Goal: Information Seeking & Learning: Learn about a topic

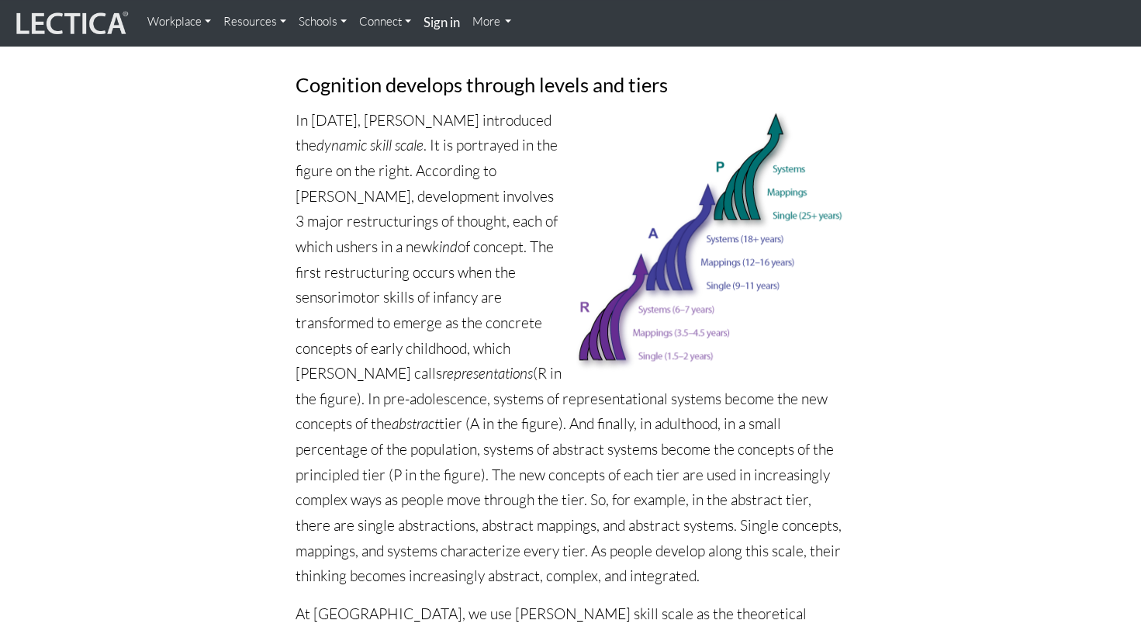
scroll to position [621, 0]
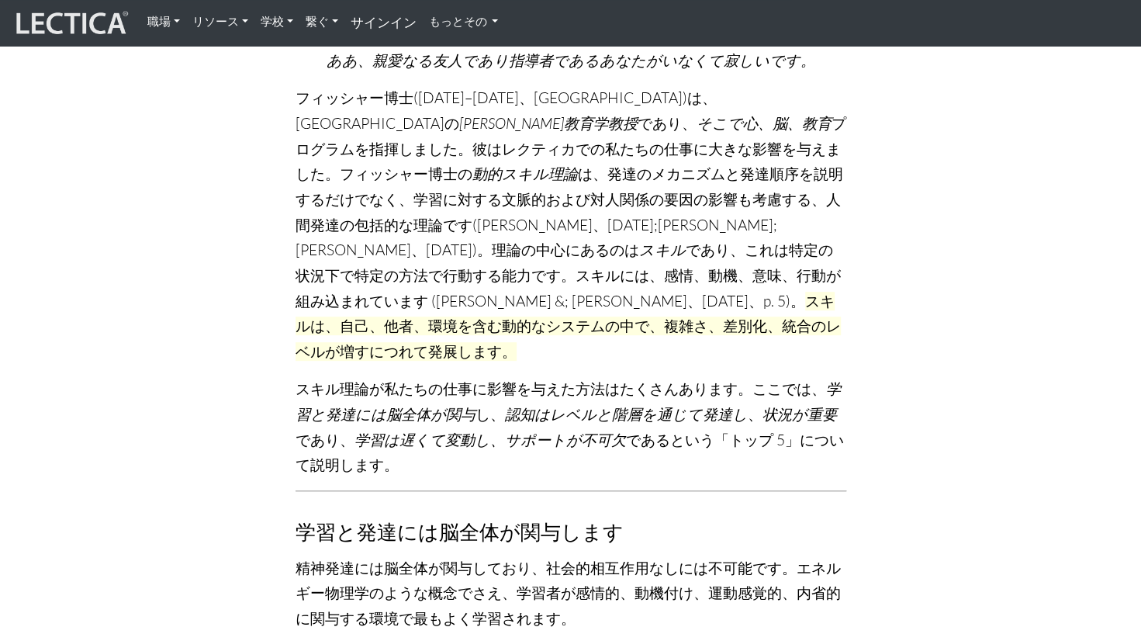
scroll to position [310, 0]
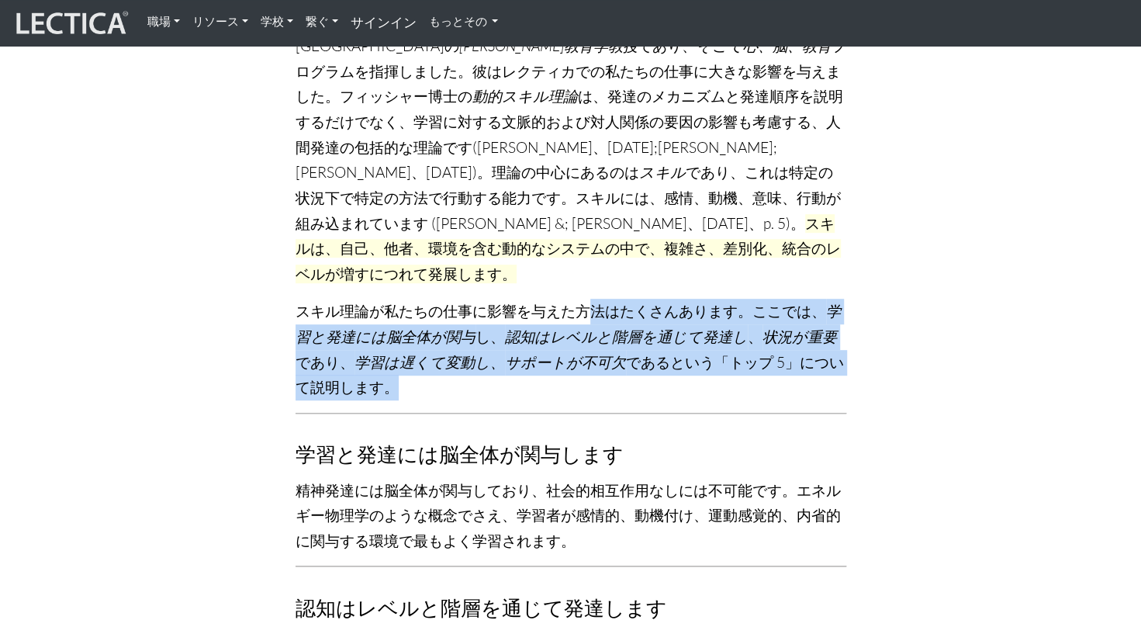
drag, startPoint x: 594, startPoint y: 286, endPoint x: 553, endPoint y: 369, distance: 92.7
click at [553, 369] on p "スキル理論が私たちの仕事に影響を与えた方法はたくさんあります。ここでは、 学習と発達には脳全体が関与 し、 認知はレベルと階層を通じて発達し 、 状況が重要 …" at bounding box center [571, 350] width 551 height 102
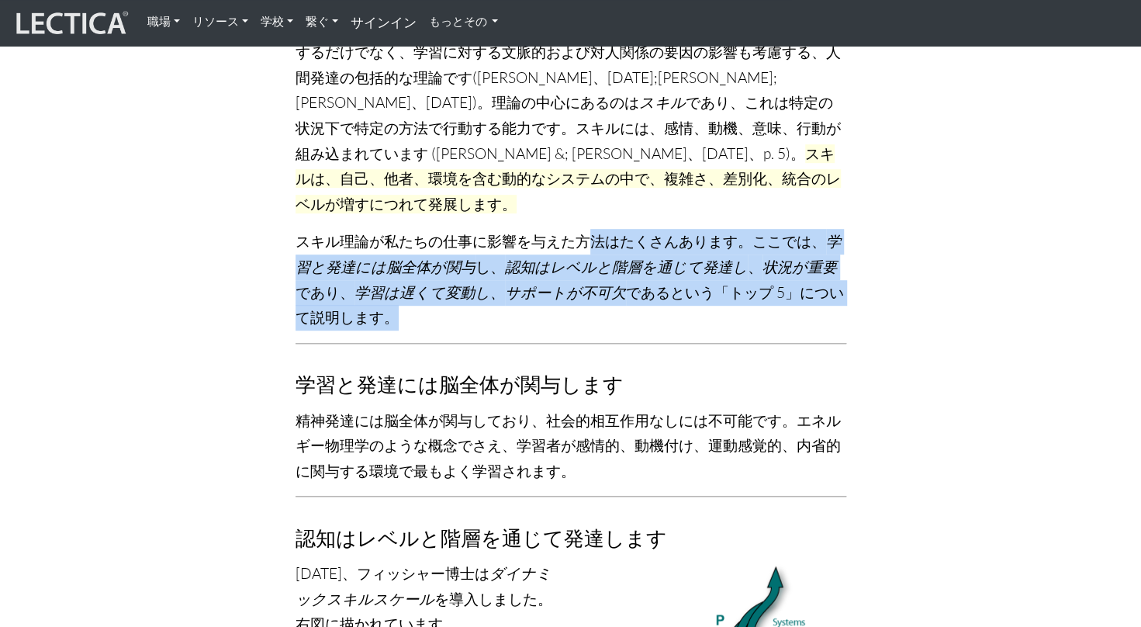
scroll to position [466, 0]
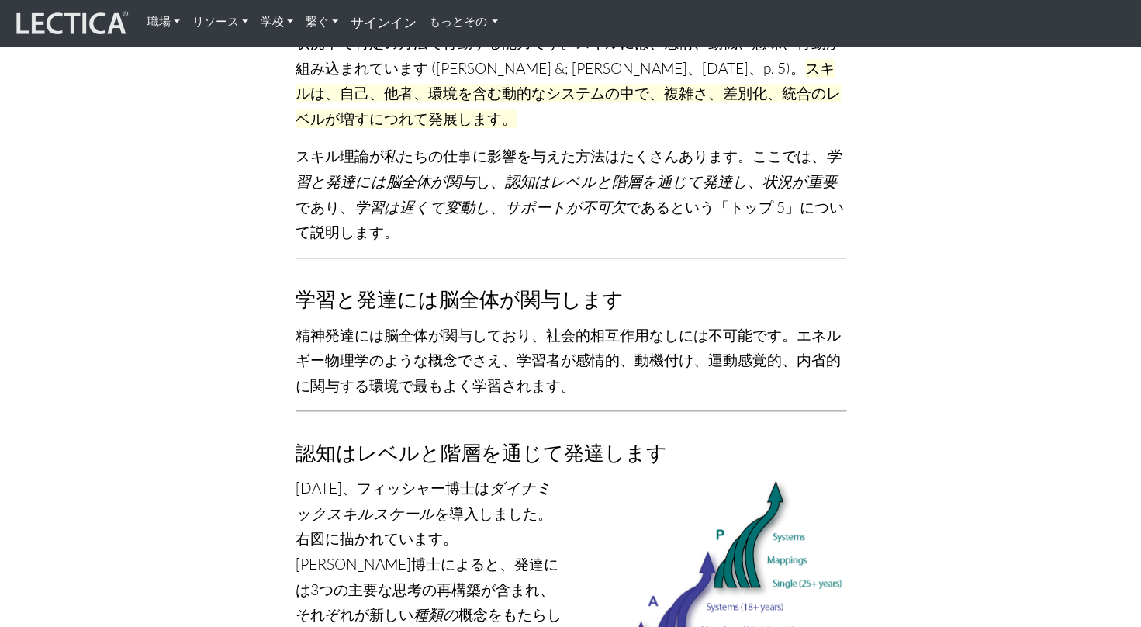
click at [792, 324] on p "精神発達には脳全体が関与しており、社会的相互作用なしには不可能です。エネルギー物理学のような概念でさえ、学習者が感情的、動機付け、運動感覚的、内省的に関与する…" at bounding box center [571, 361] width 551 height 76
drag, startPoint x: 911, startPoint y: 242, endPoint x: 771, endPoint y: 222, distance: 141.1
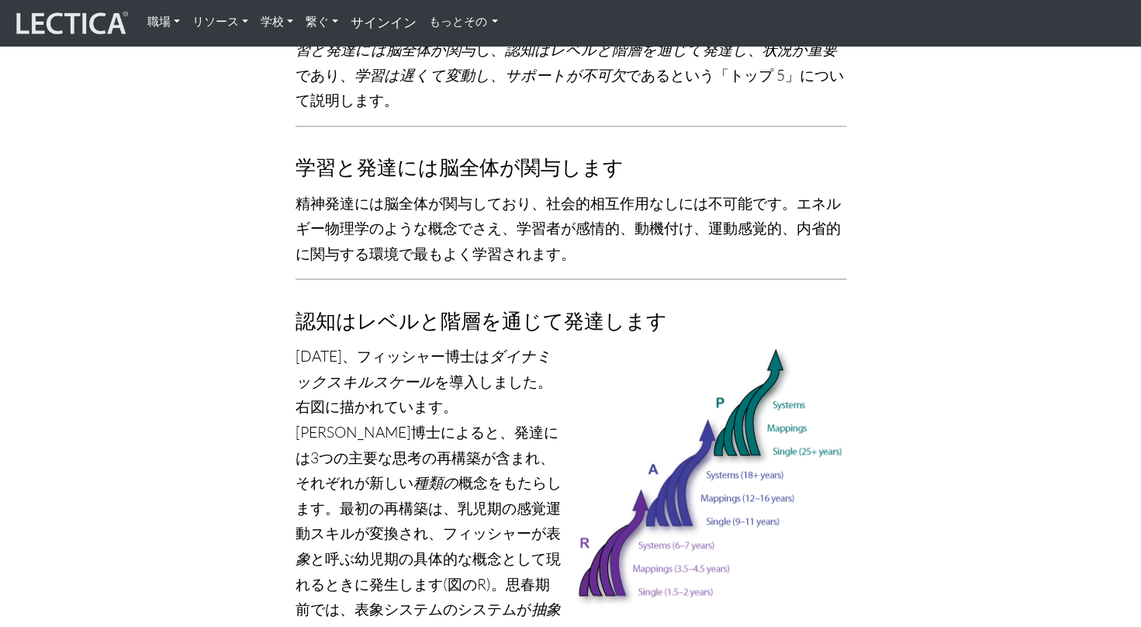
scroll to position [621, 0]
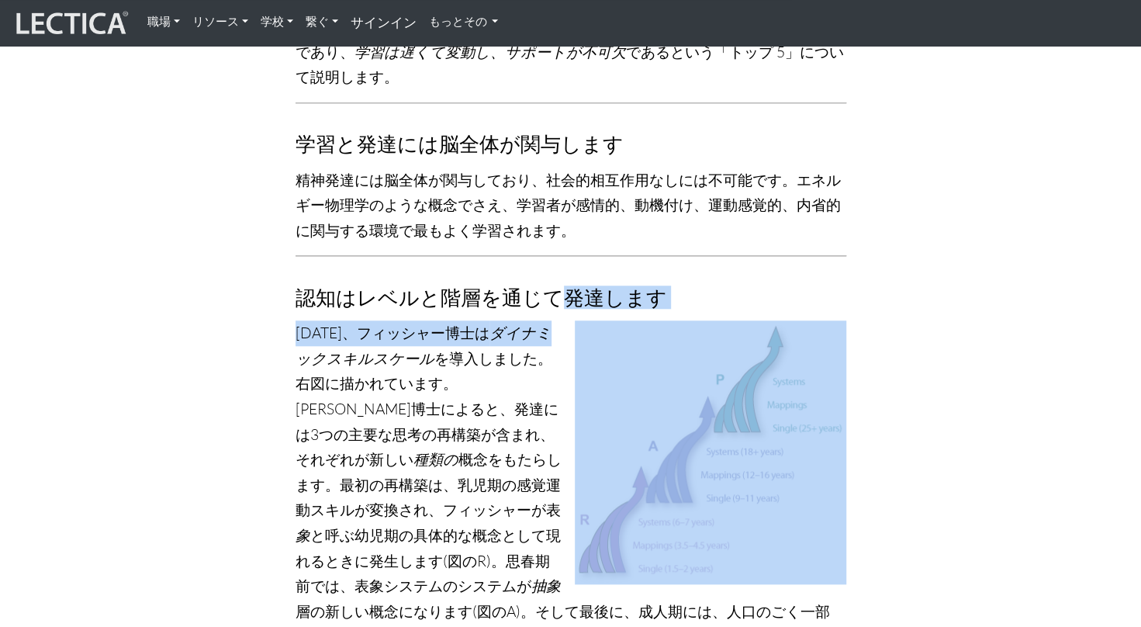
drag, startPoint x: 559, startPoint y: 250, endPoint x: 556, endPoint y: 303, distance: 52.9
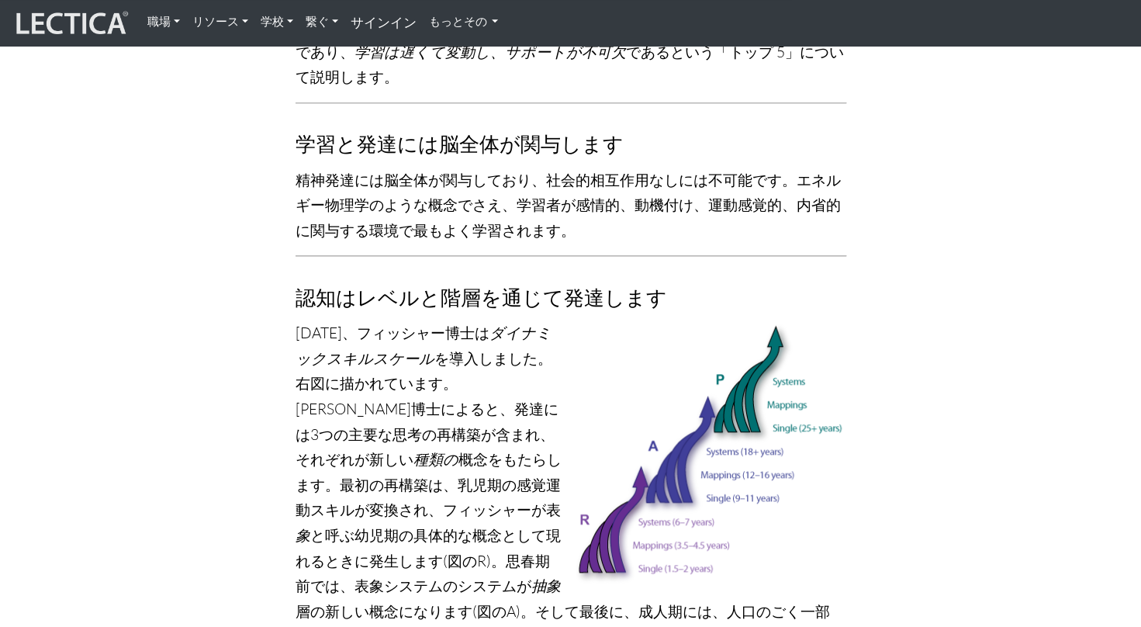
click at [439, 352] on font "[DATE]、フィッシャー博士は ダイナミックスキルスケール を導入しました。右図に描かれています。フィッシャー博士によると、発達には3つの主要な思考の再構築…" at bounding box center [570, 548] width 549 height 449
click at [515, 421] on p "[DATE]、フィッシャー博士は ダイナミックスキルスケール を導入しました。右図に描かれています。フィッシャー博士によると、発達には3つの主要な思考の再構築…" at bounding box center [571, 548] width 551 height 456
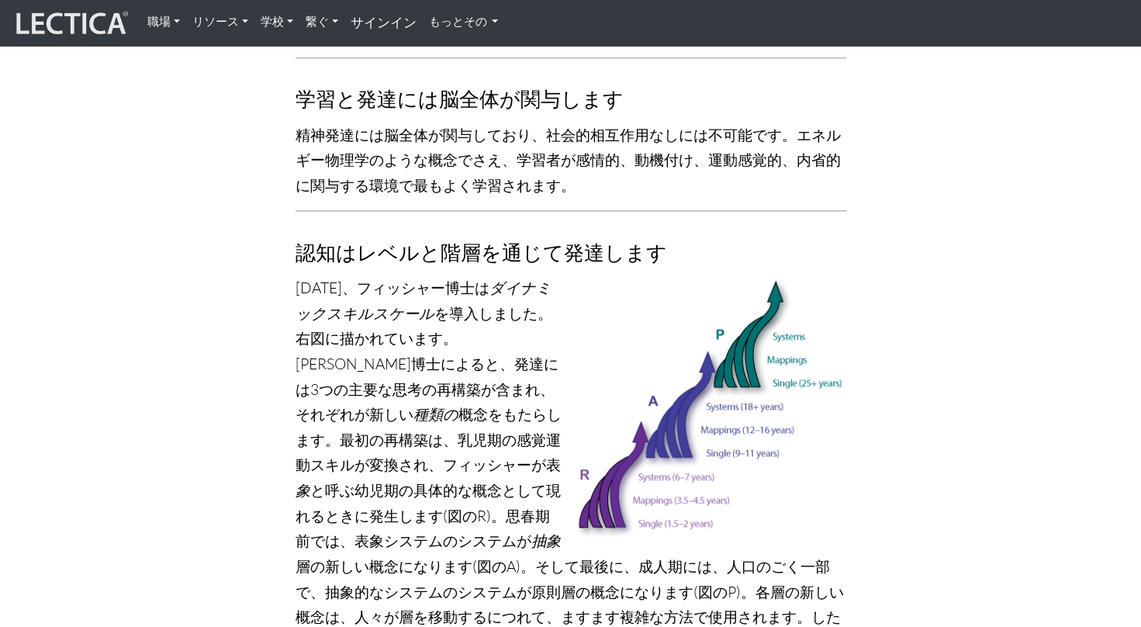
scroll to position [698, 0]
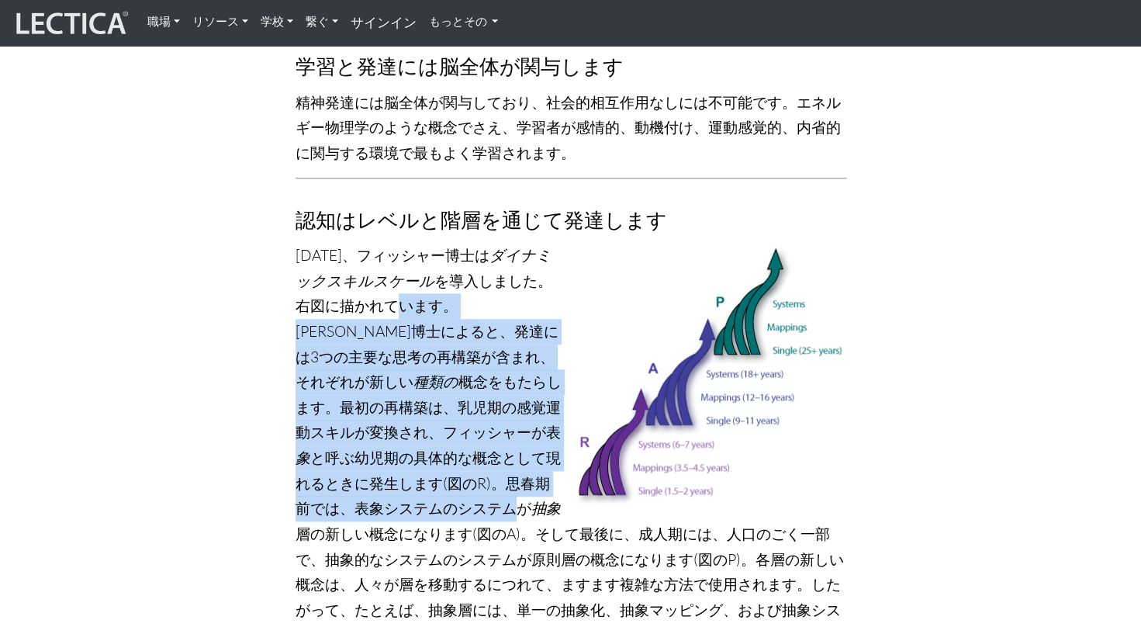
drag, startPoint x: 398, startPoint y: 268, endPoint x: 446, endPoint y: 476, distance: 213.5
click at [446, 476] on p "[DATE]、フィッシャー博士は ダイナミックスキルスケール を導入しました。右図に描かれています。フィッシャー博士によると、発達には3つの主要な思考の再構築…" at bounding box center [571, 471] width 551 height 456
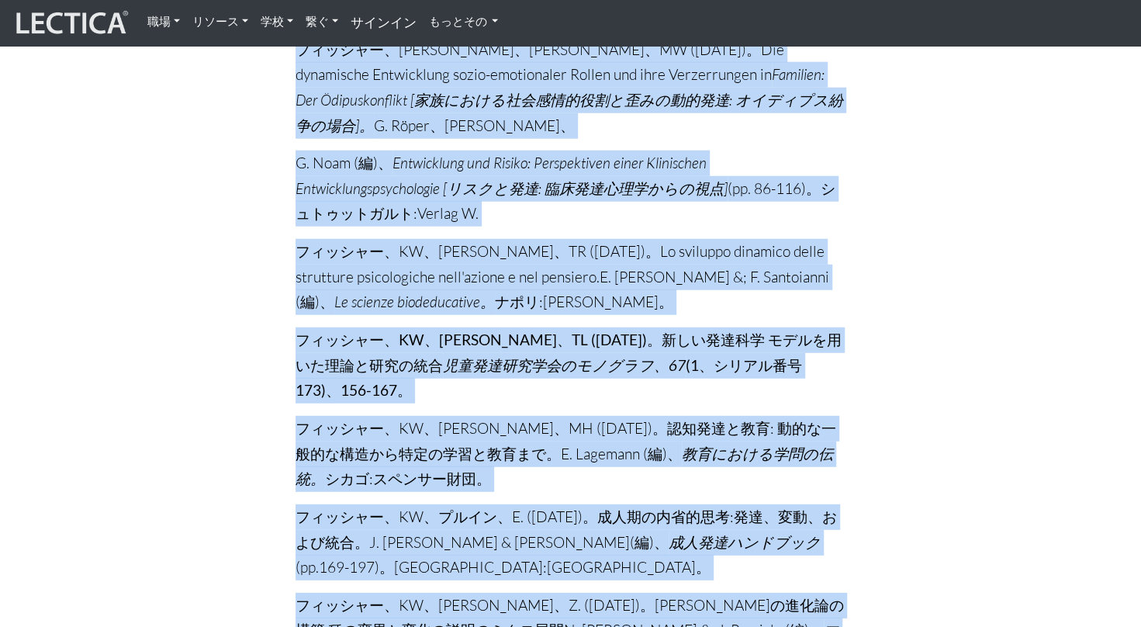
scroll to position [16300, 0]
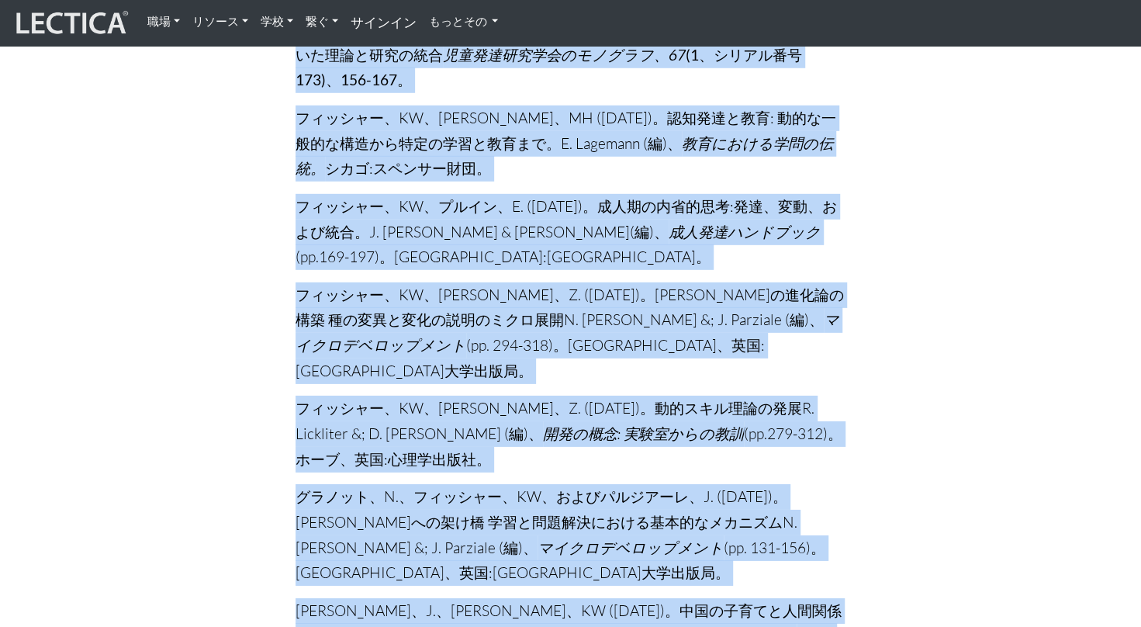
drag, startPoint x: 427, startPoint y: 345, endPoint x: 545, endPoint y: 199, distance: 188.2
drag, startPoint x: 545, startPoint y: 199, endPoint x: 456, endPoint y: 200, distance: 88.5
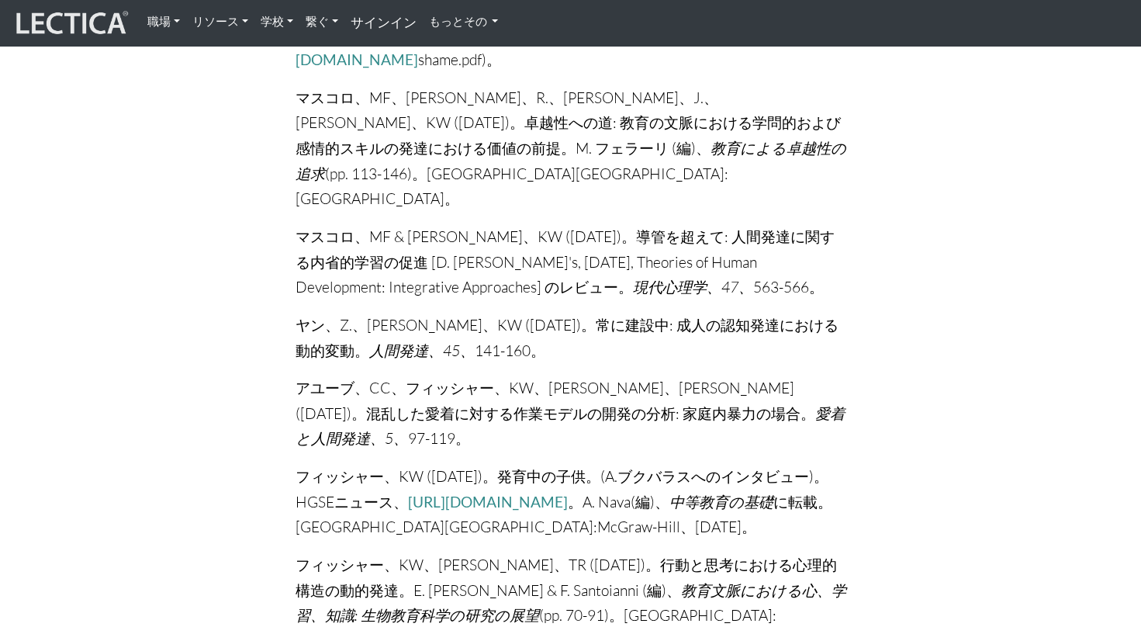
scroll to position [16898, 0]
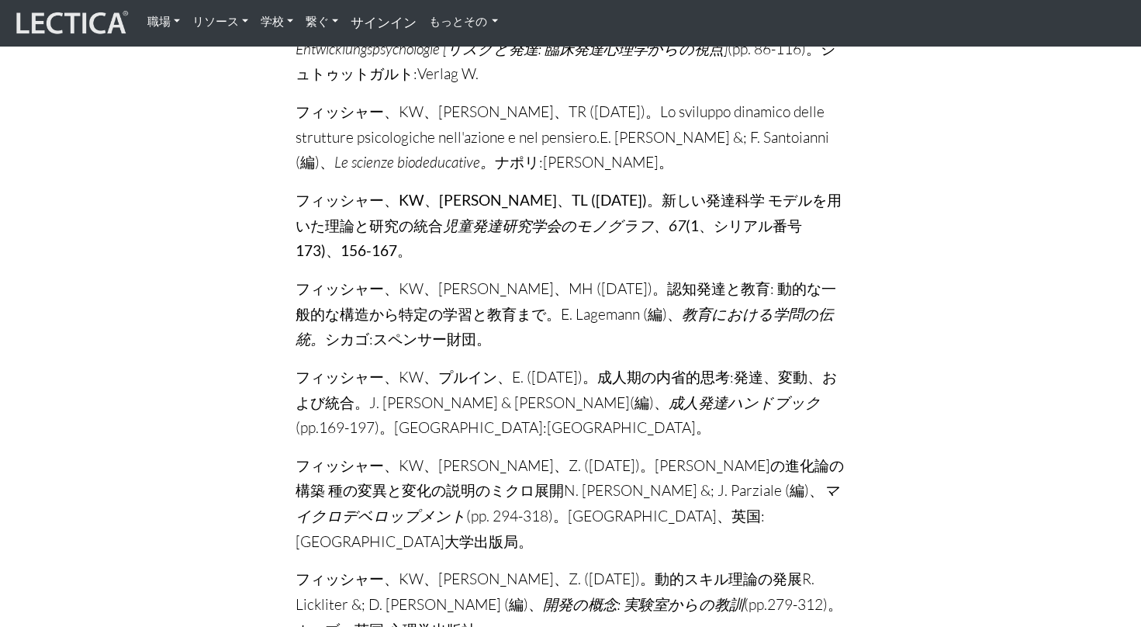
scroll to position [16122, 0]
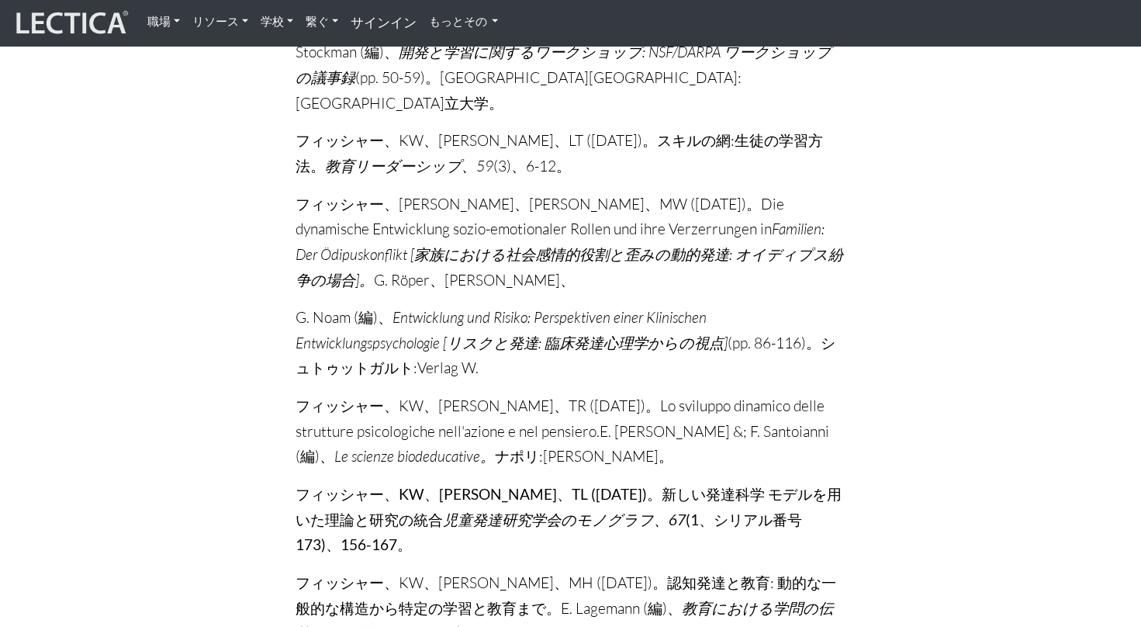
scroll to position [15812, 0]
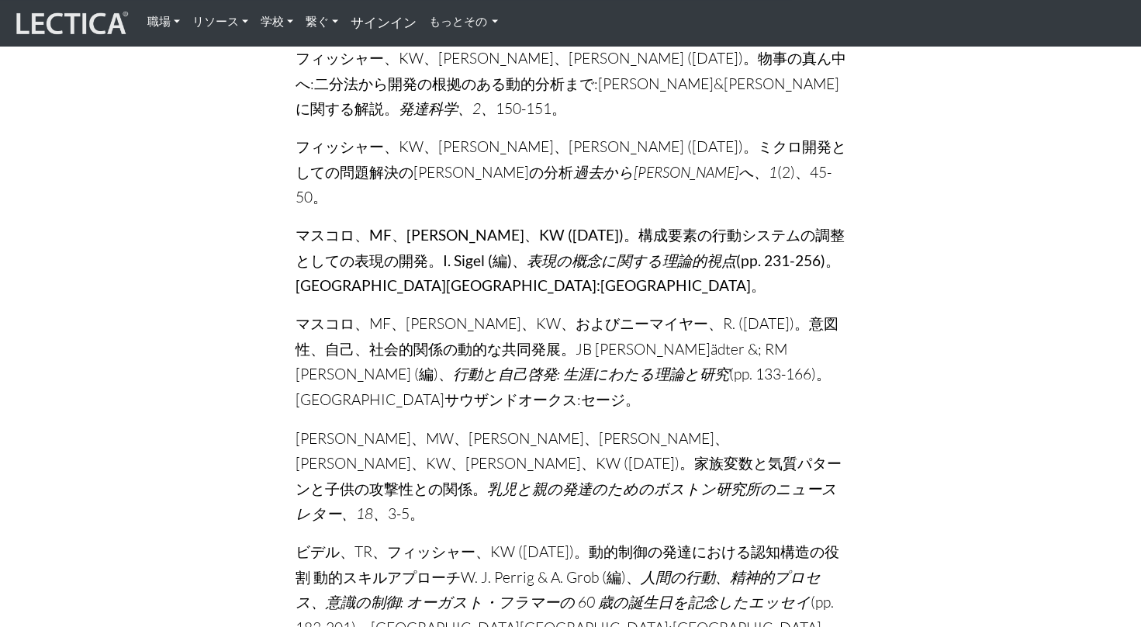
scroll to position [14570, 0]
